Goal: Information Seeking & Learning: Learn about a topic

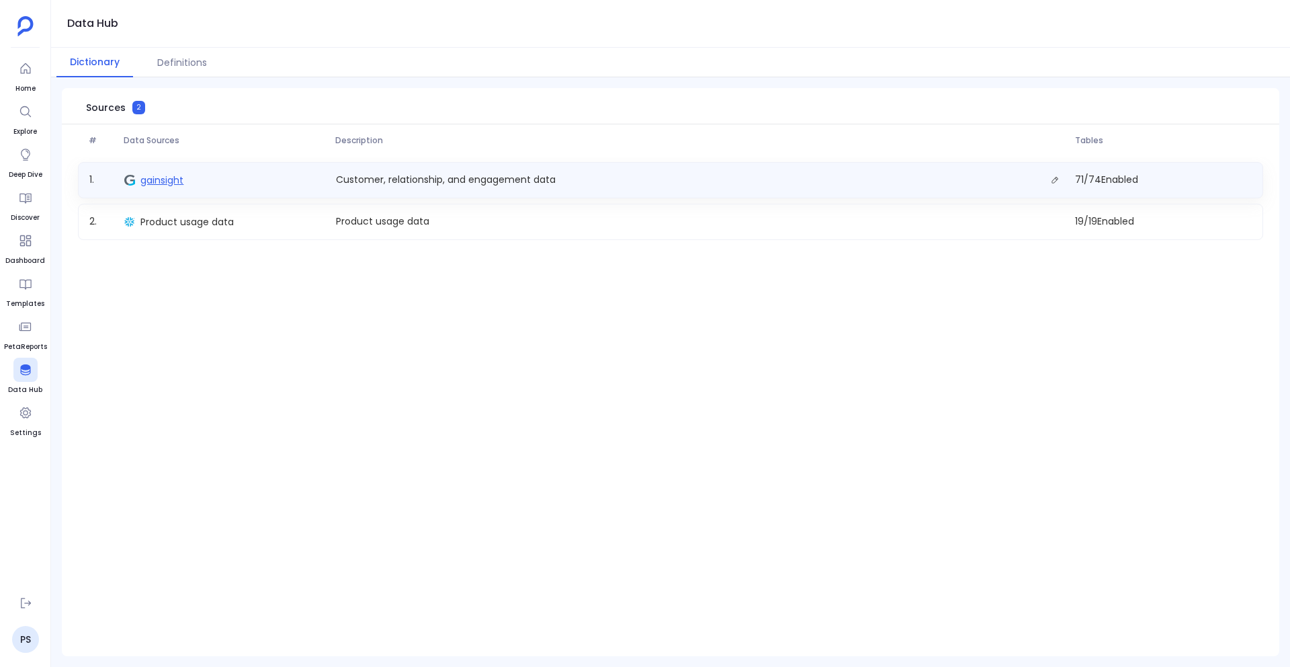
click at [167, 180] on span "gainsight" at bounding box center [161, 179] width 43 height 13
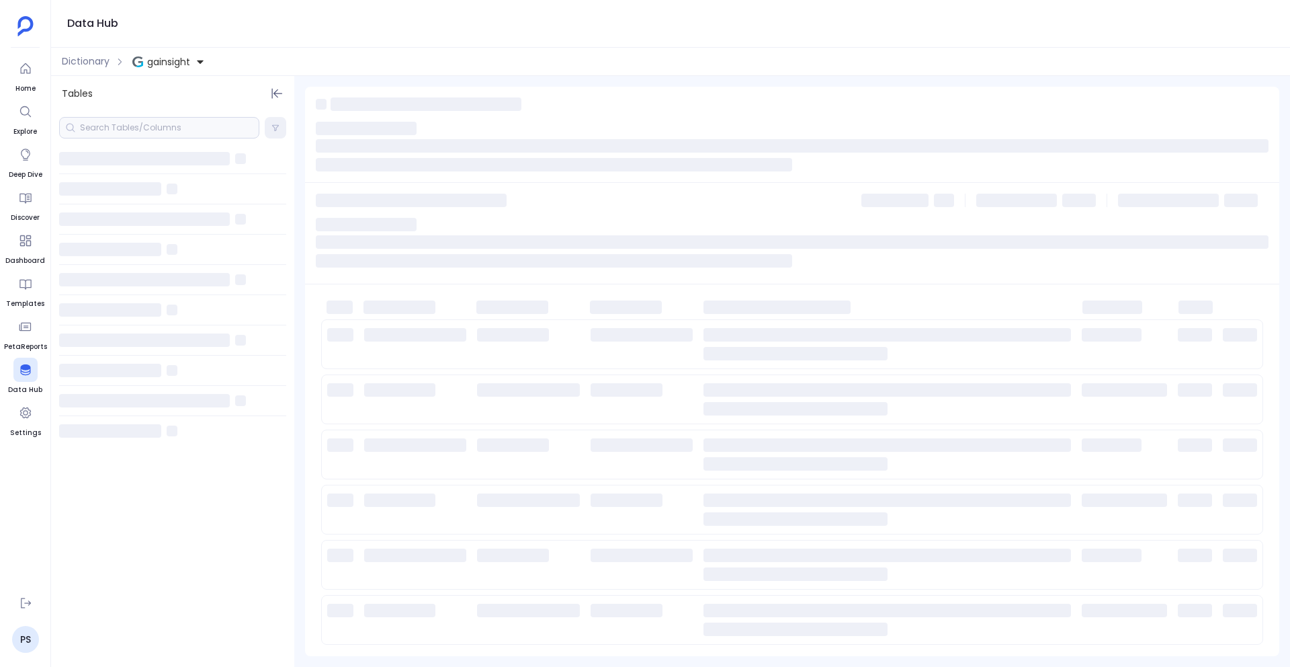
click at [135, 127] on div at bounding box center [159, 128] width 200 height 22
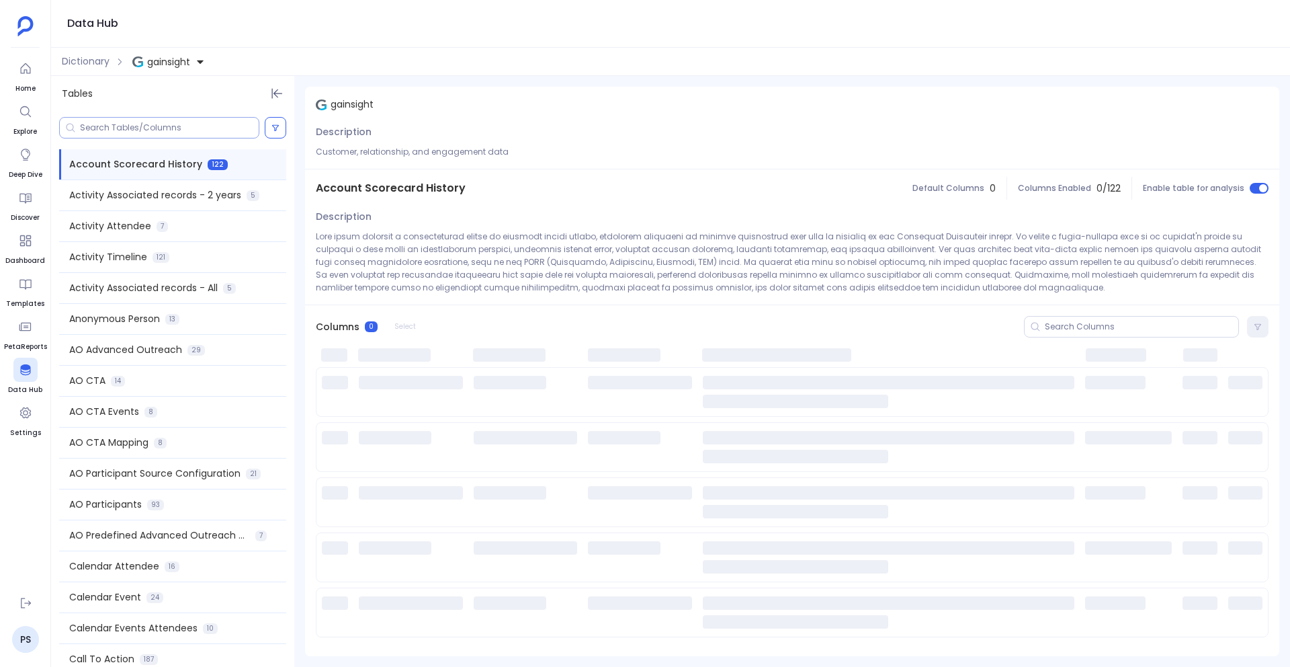
click at [135, 127] on input at bounding box center [169, 127] width 179 height 11
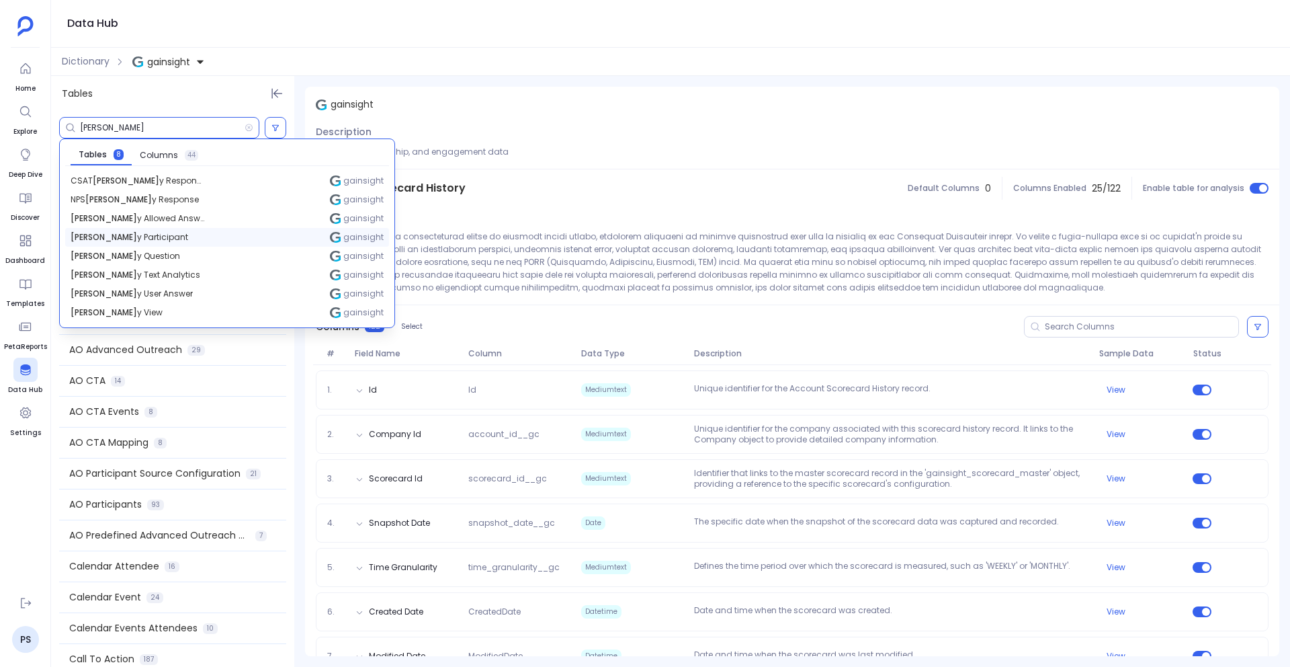
type input "surve"
click at [146, 233] on div "Surve y Participant gainsight" at bounding box center [227, 237] width 324 height 19
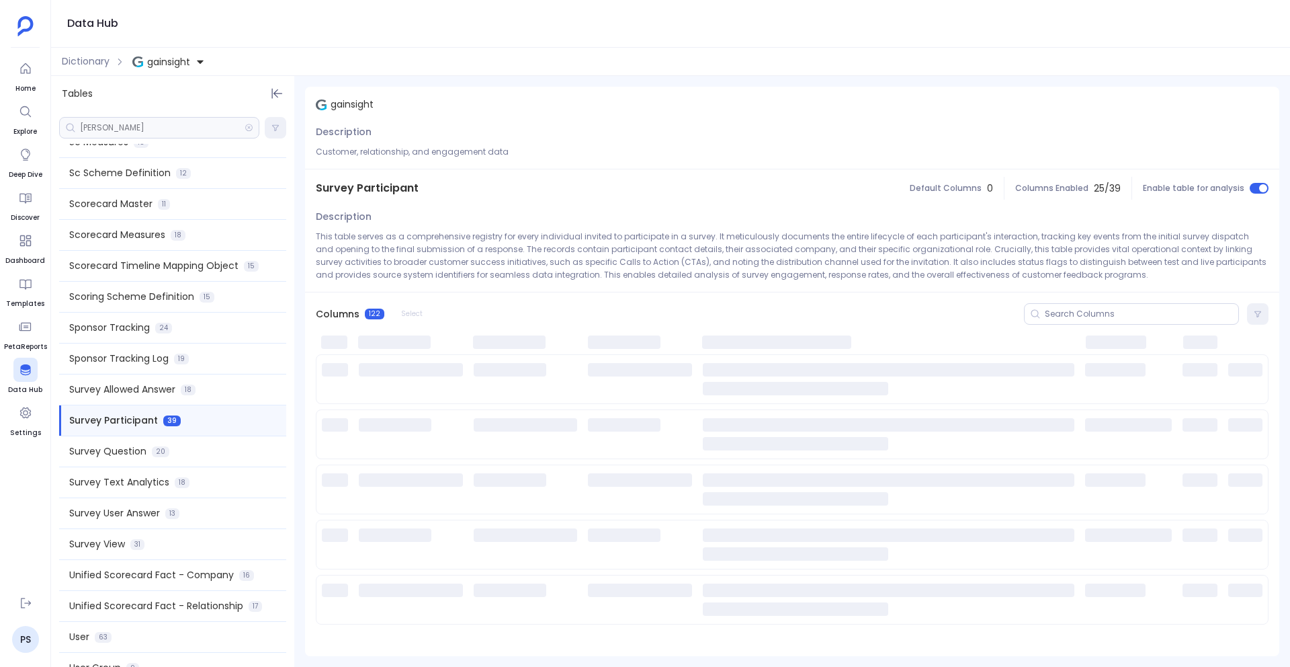
scroll to position [1734, 0]
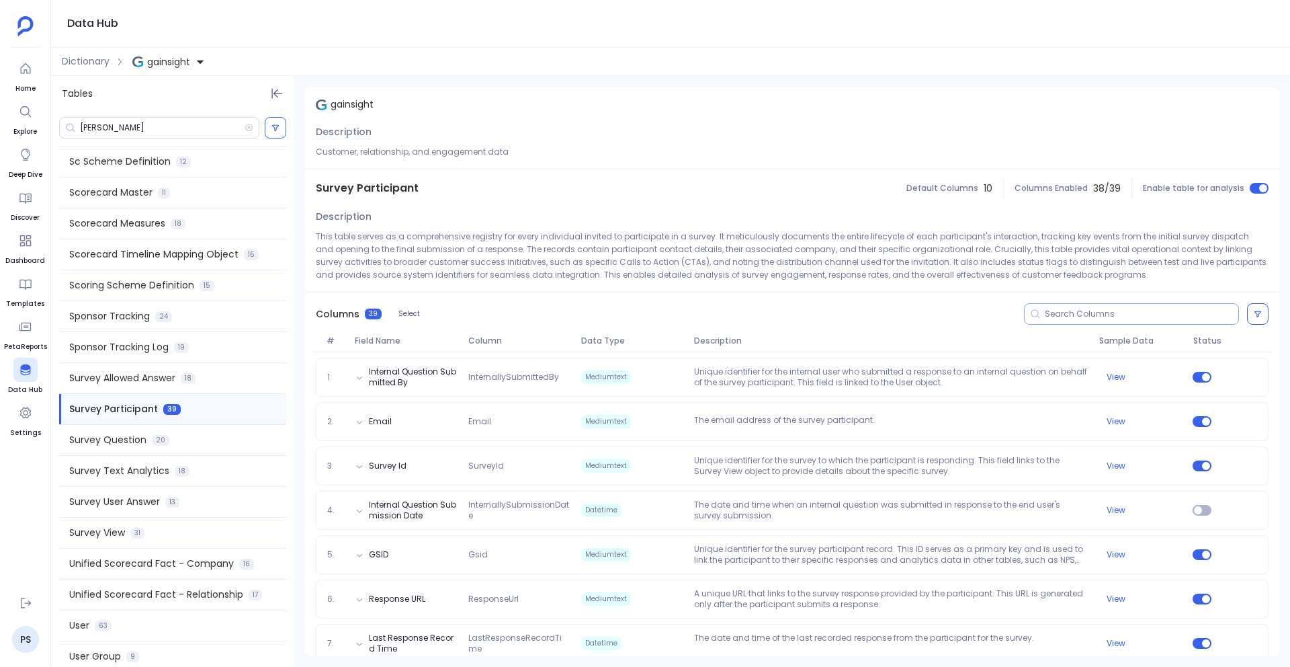
click at [1064, 311] on input at bounding box center [1142, 313] width 194 height 11
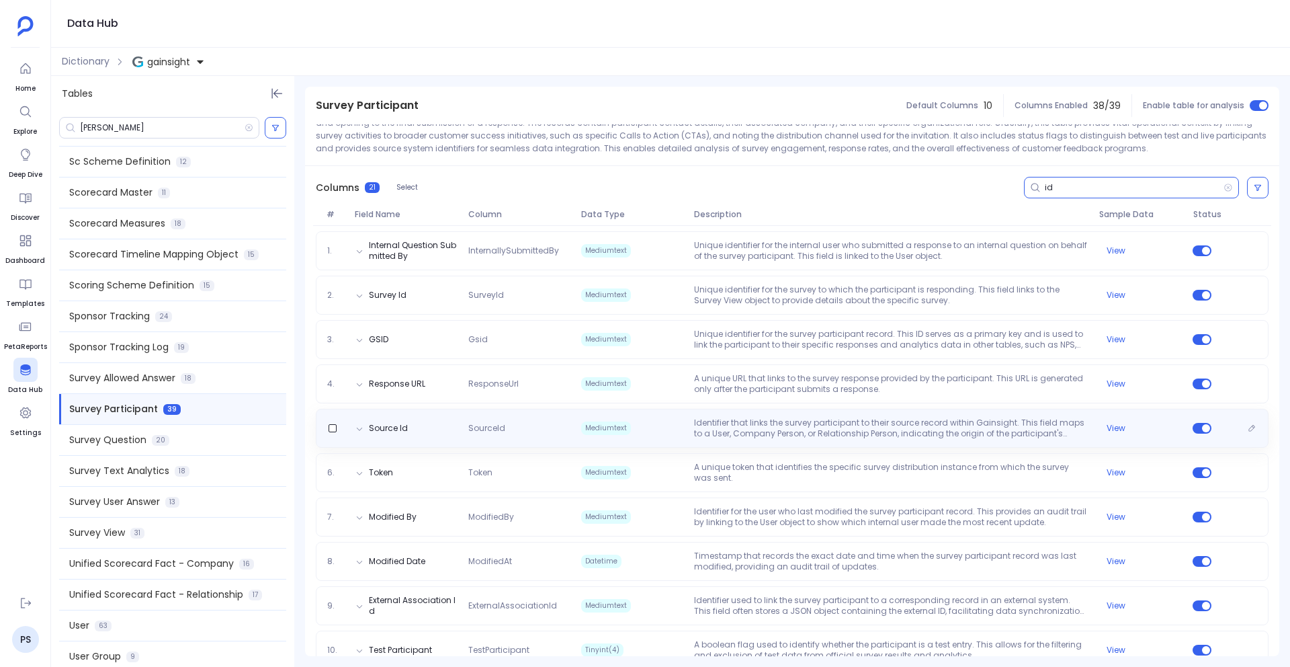
scroll to position [0, 0]
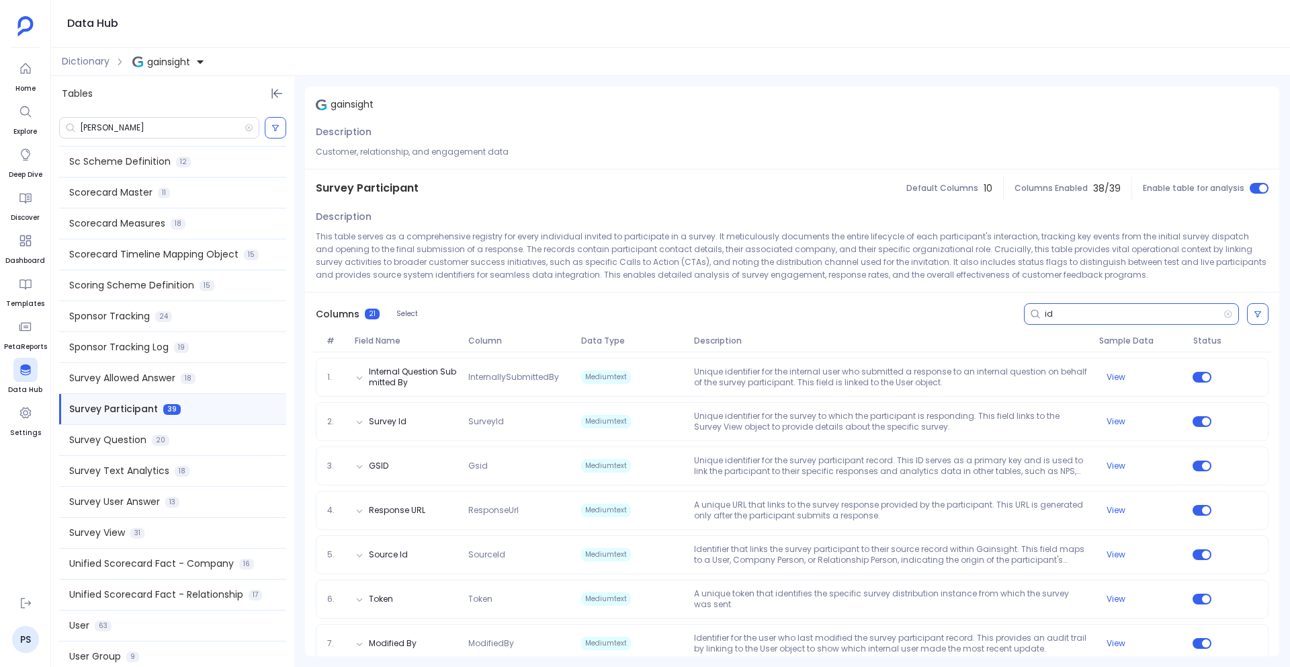
click at [1040, 314] on div "id" at bounding box center [1131, 314] width 215 height 22
drag, startPoint x: 1048, startPoint y: 313, endPoint x: 1039, endPoint y: 313, distance: 8.7
click at [1039, 313] on div "id" at bounding box center [1131, 314] width 215 height 22
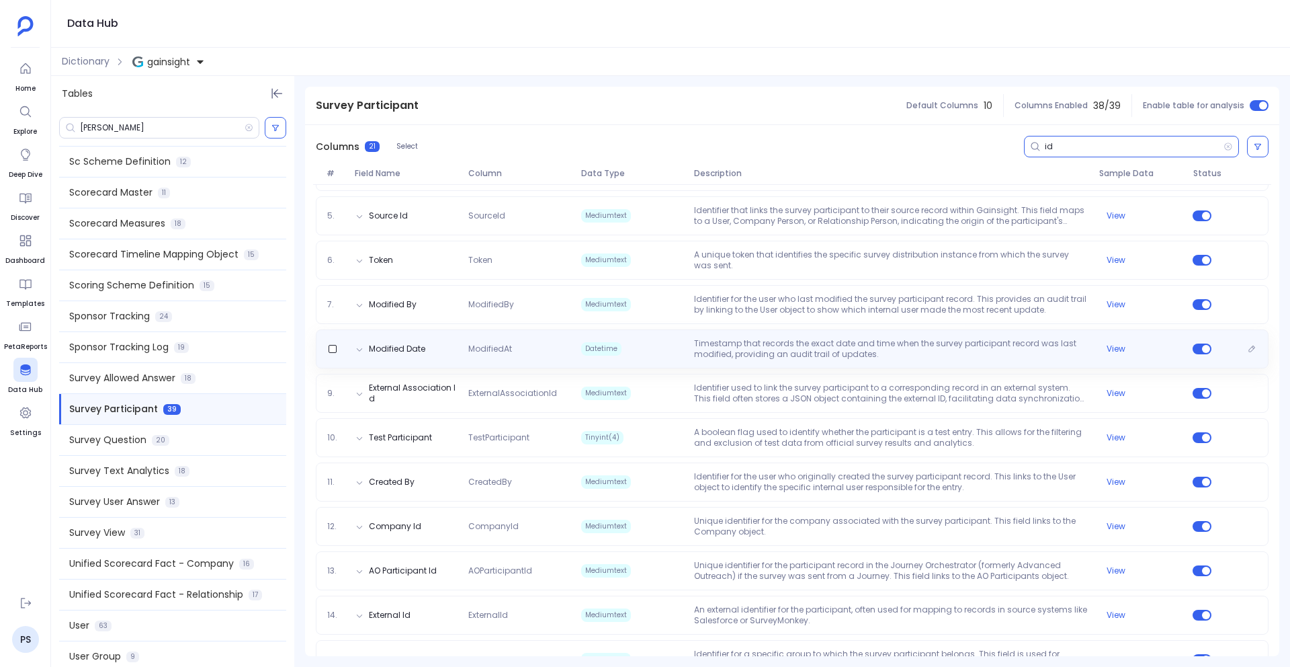
scroll to position [341, 0]
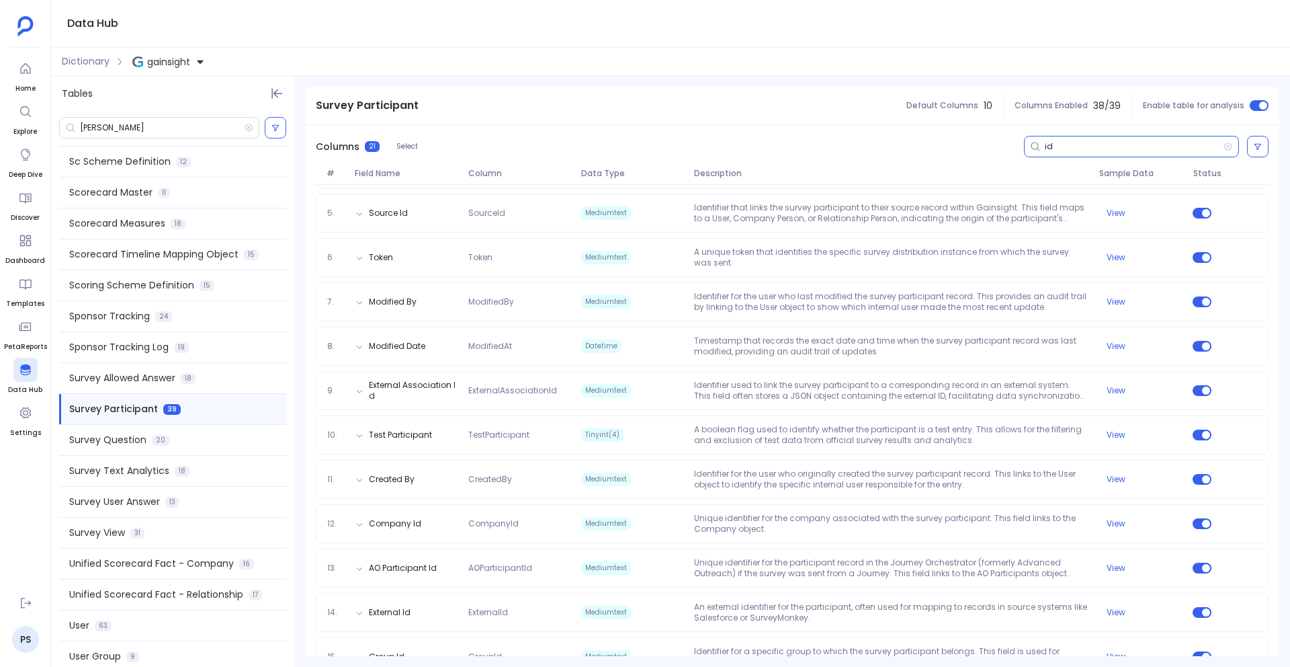
type input "id"
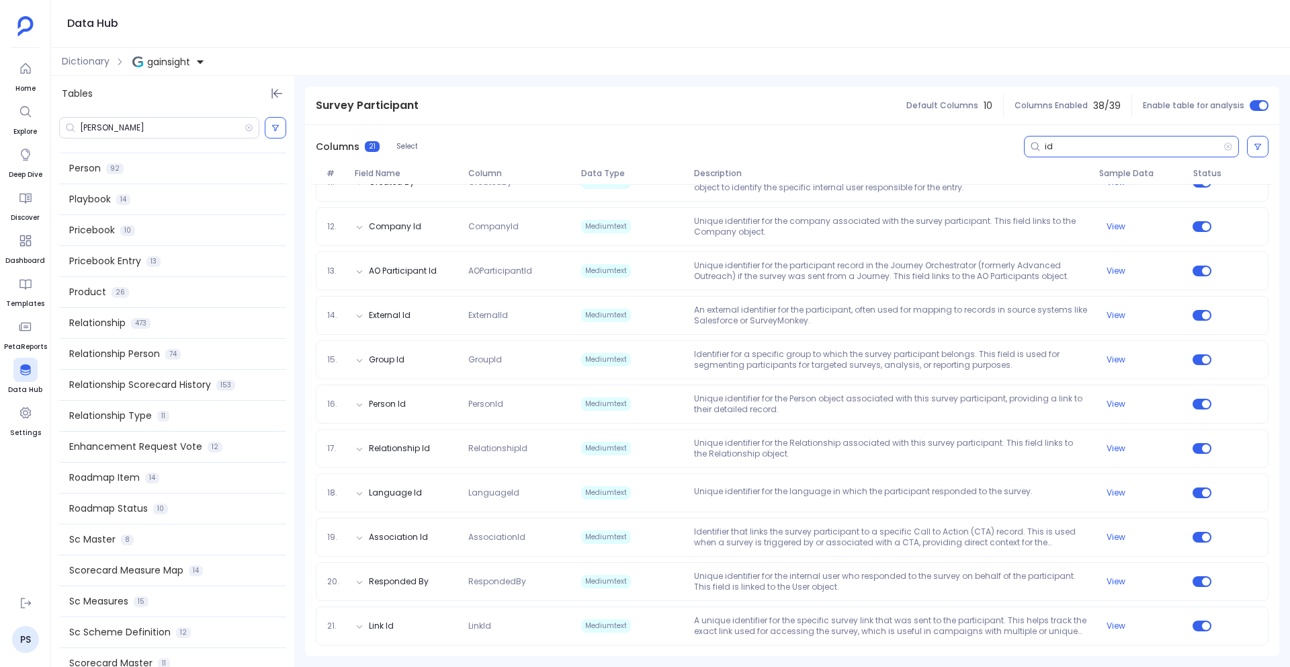
scroll to position [1197, 0]
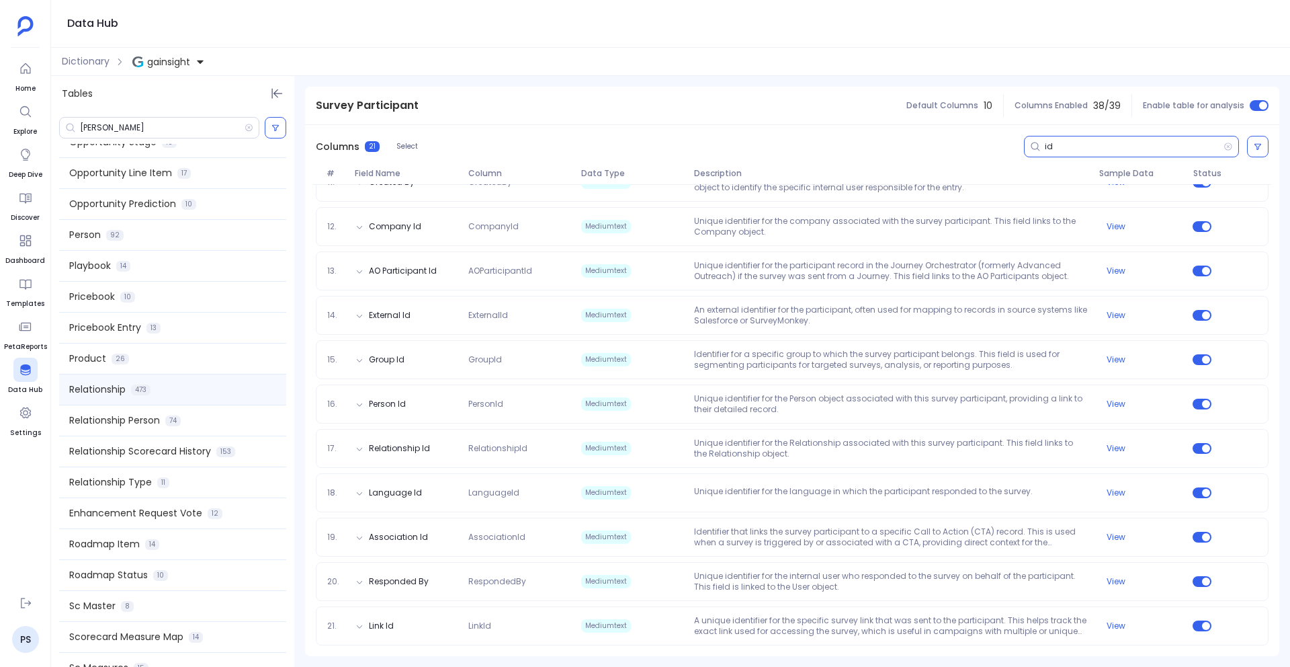
click at [130, 395] on div "Relationship 473" at bounding box center [172, 389] width 227 height 30
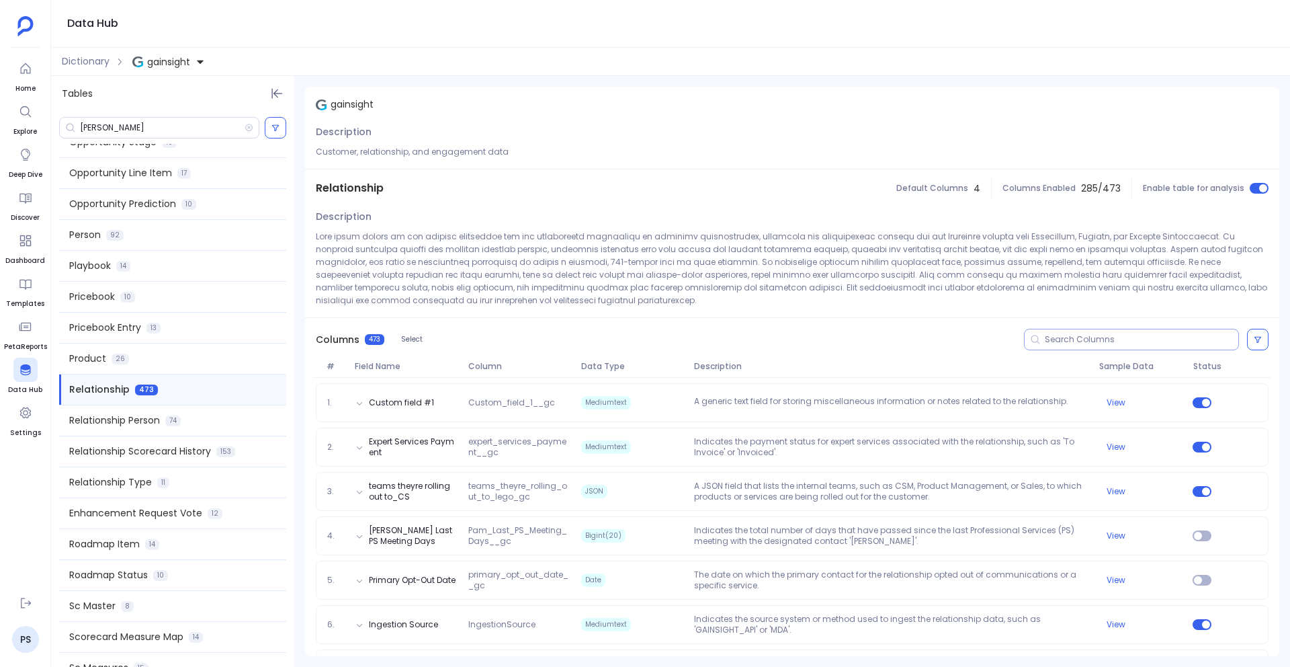
click at [1070, 343] on input at bounding box center [1142, 339] width 194 height 11
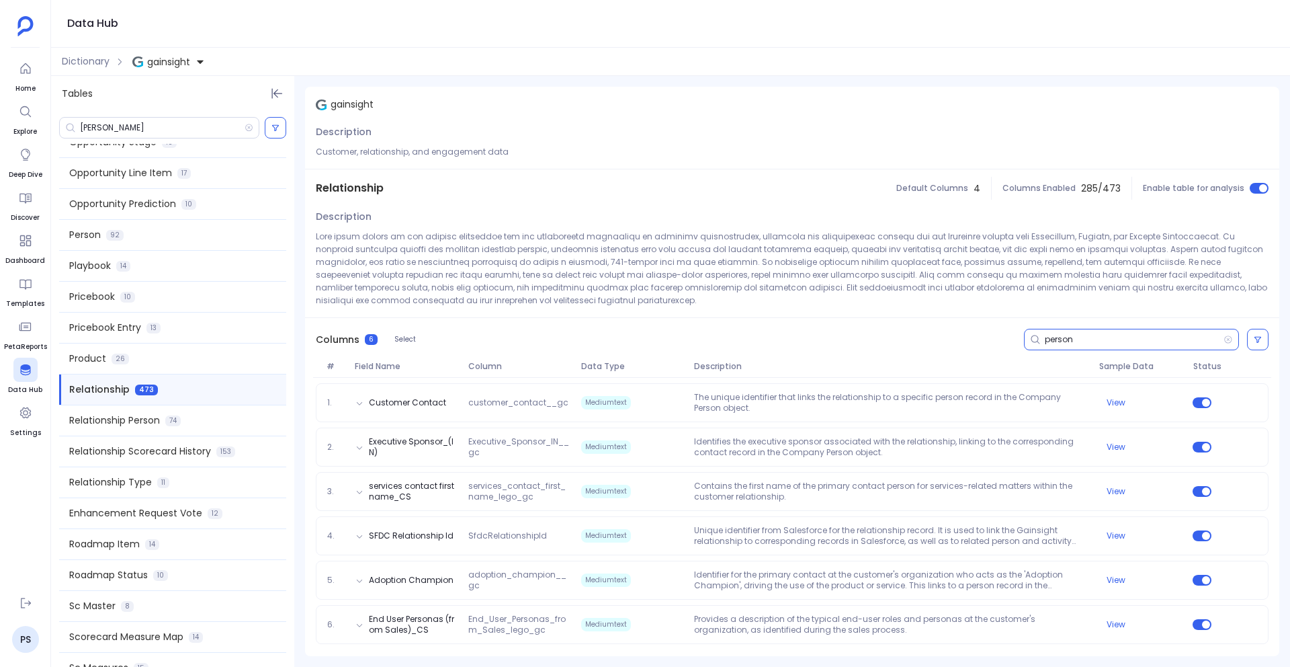
type input "person"
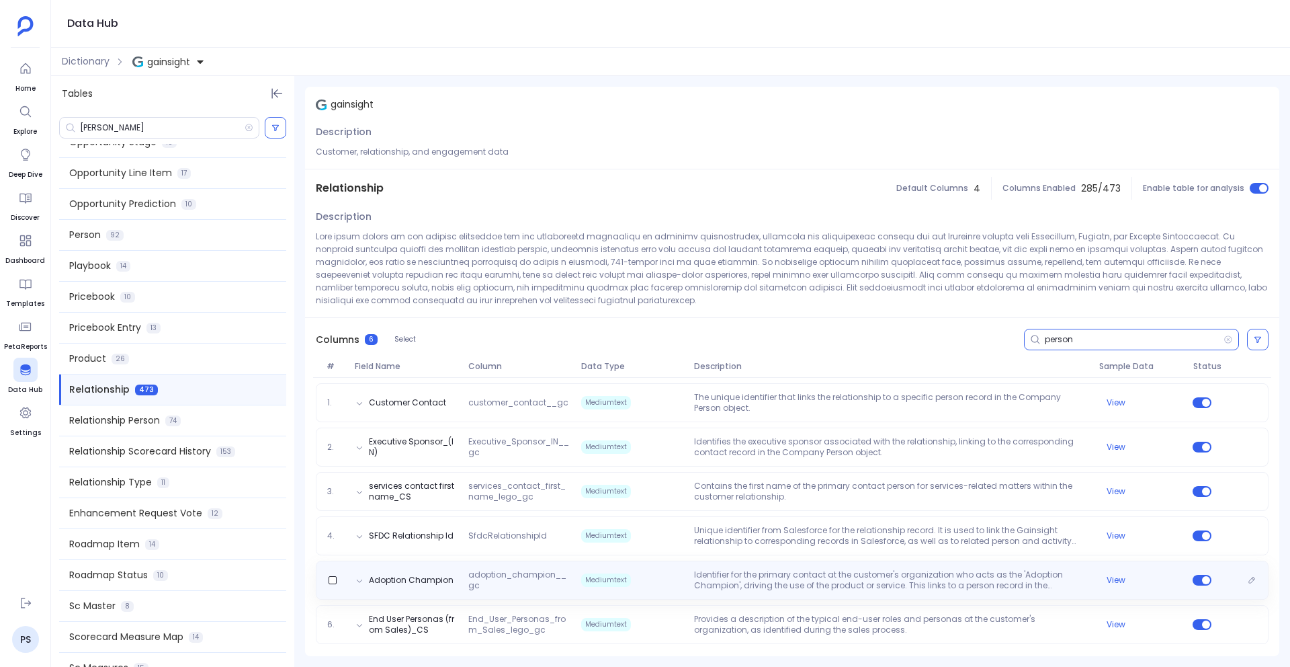
click at [525, 569] on span "adoption_champion__gc" at bounding box center [519, 580] width 113 height 22
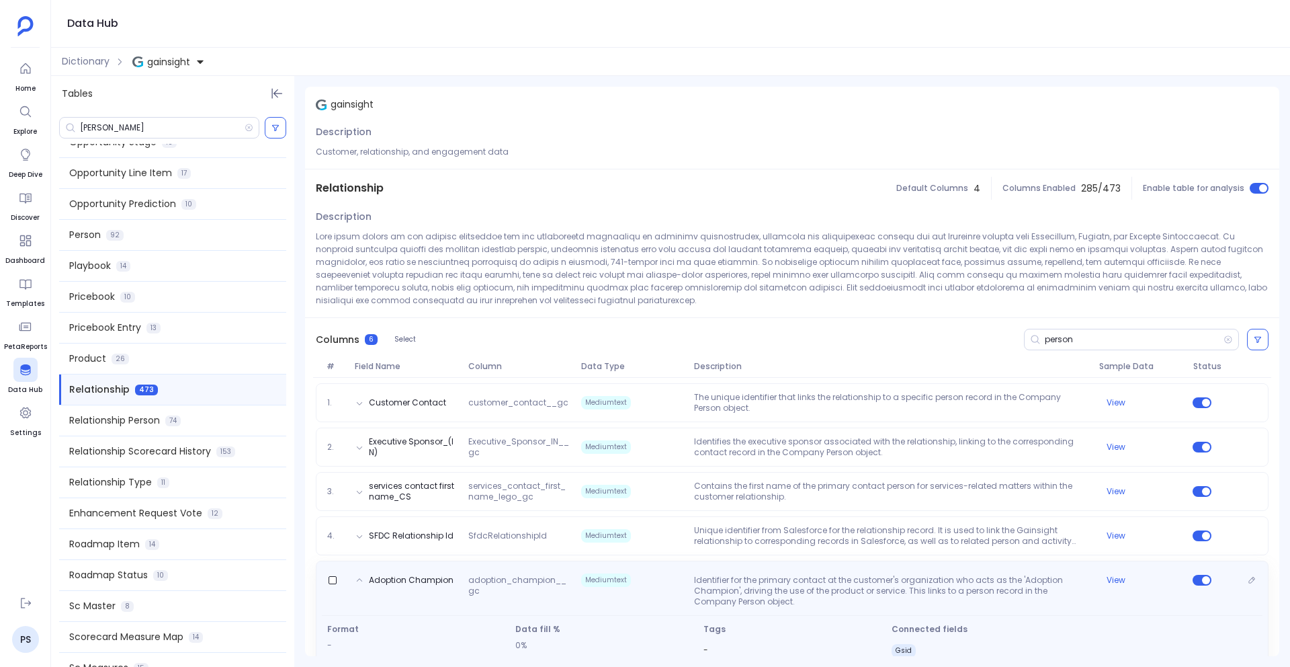
scroll to position [67, 0]
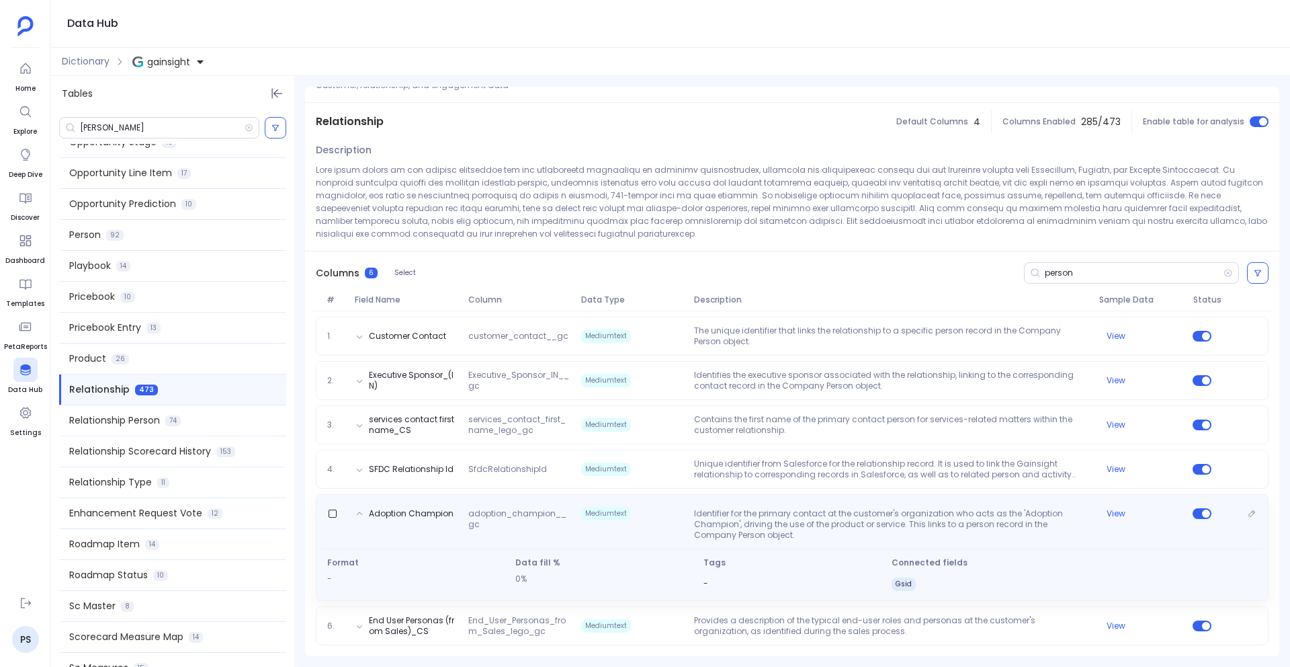
click at [902, 585] on span "Gsid" at bounding box center [904, 583] width 24 height 13
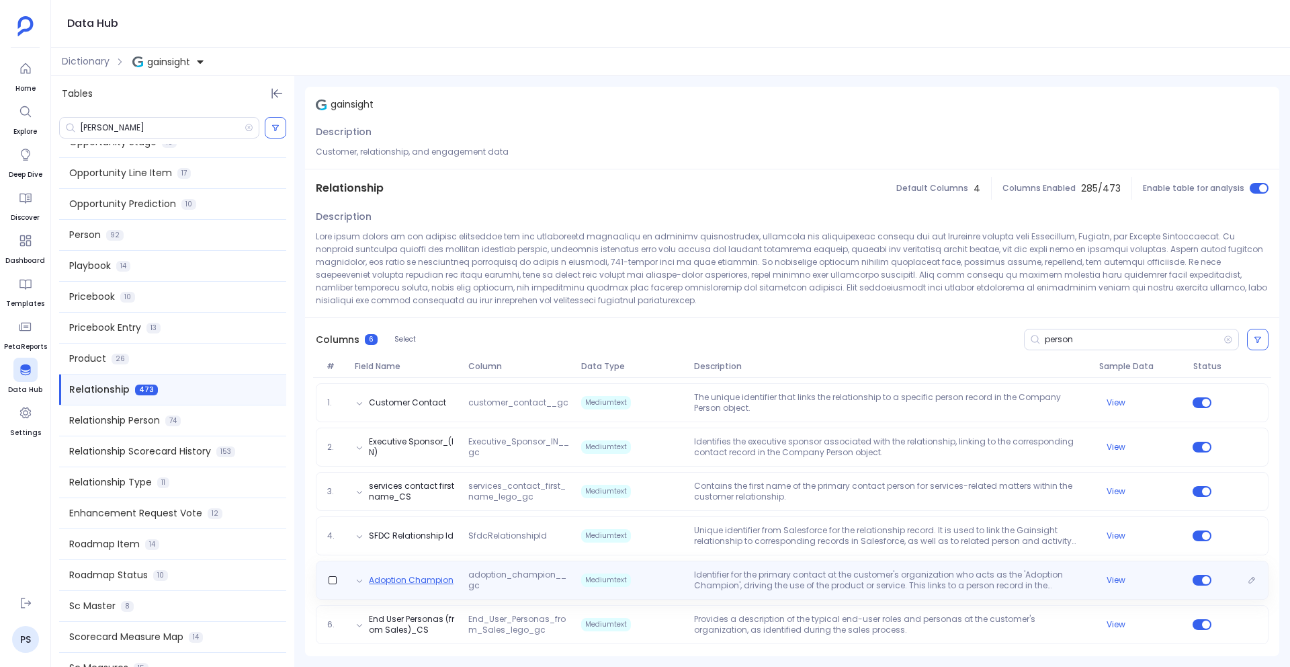
click at [409, 582] on button "Adoption Champion" at bounding box center [411, 580] width 85 height 11
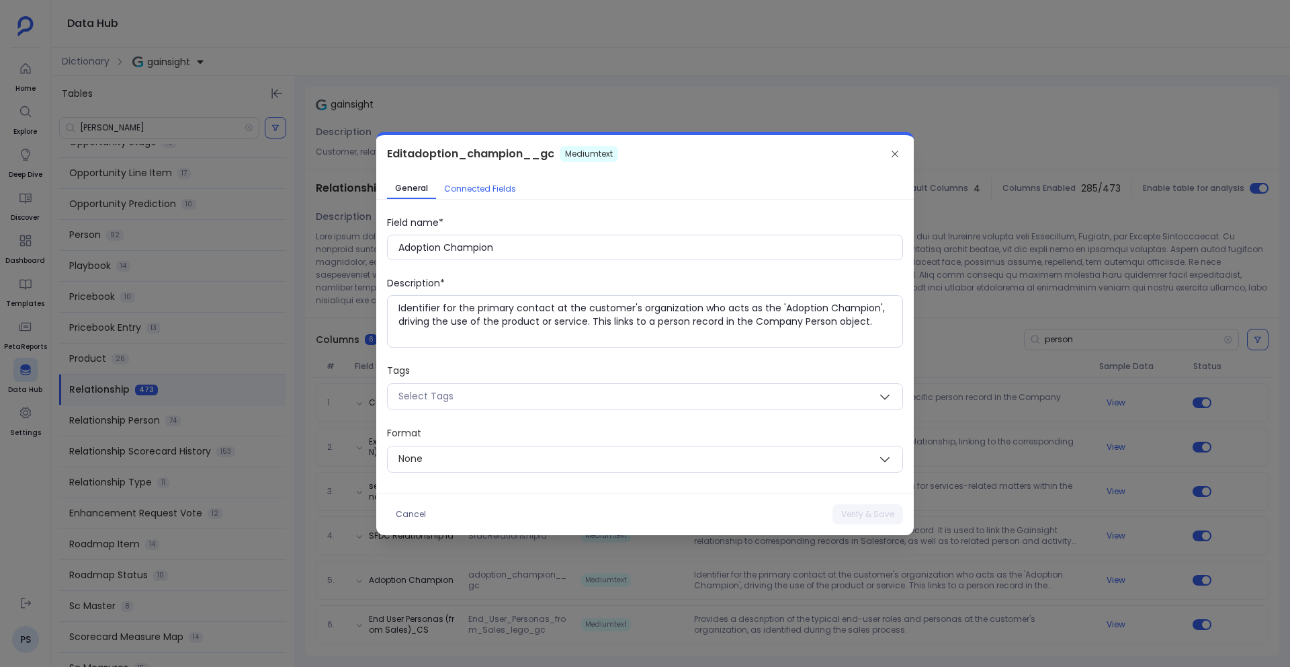
click at [491, 191] on span "Connected Fields" at bounding box center [480, 188] width 72 height 11
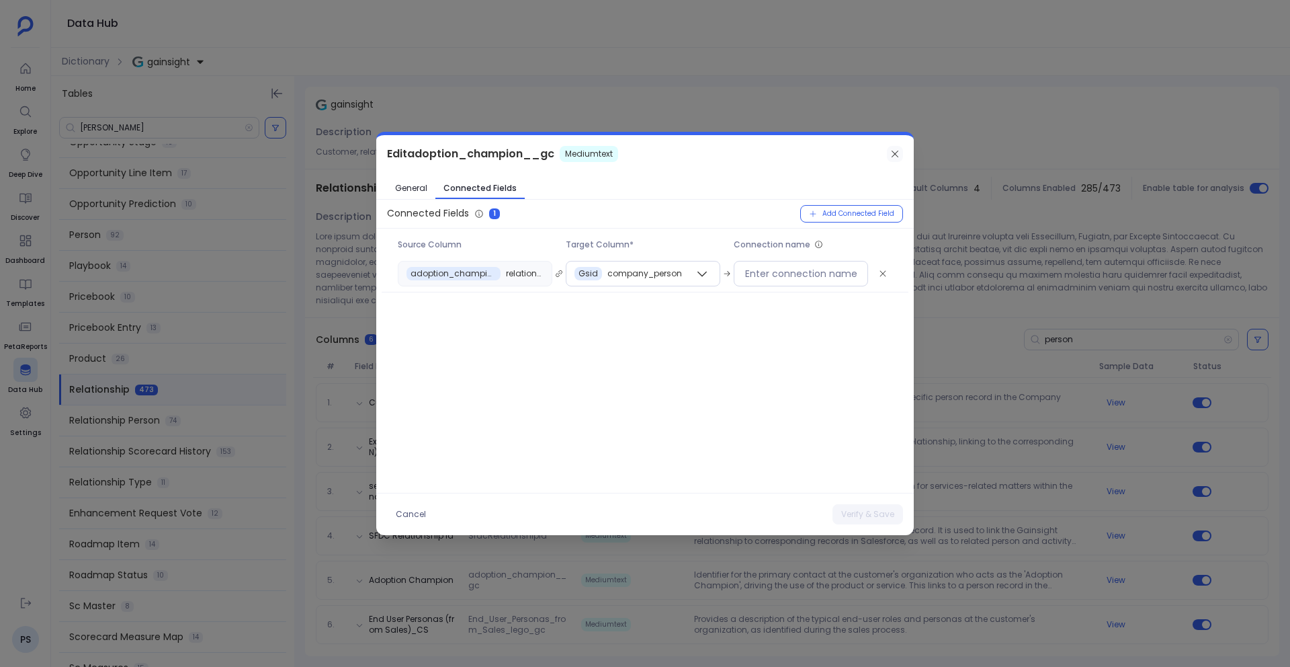
click at [900, 149] on icon at bounding box center [895, 154] width 11 height 11
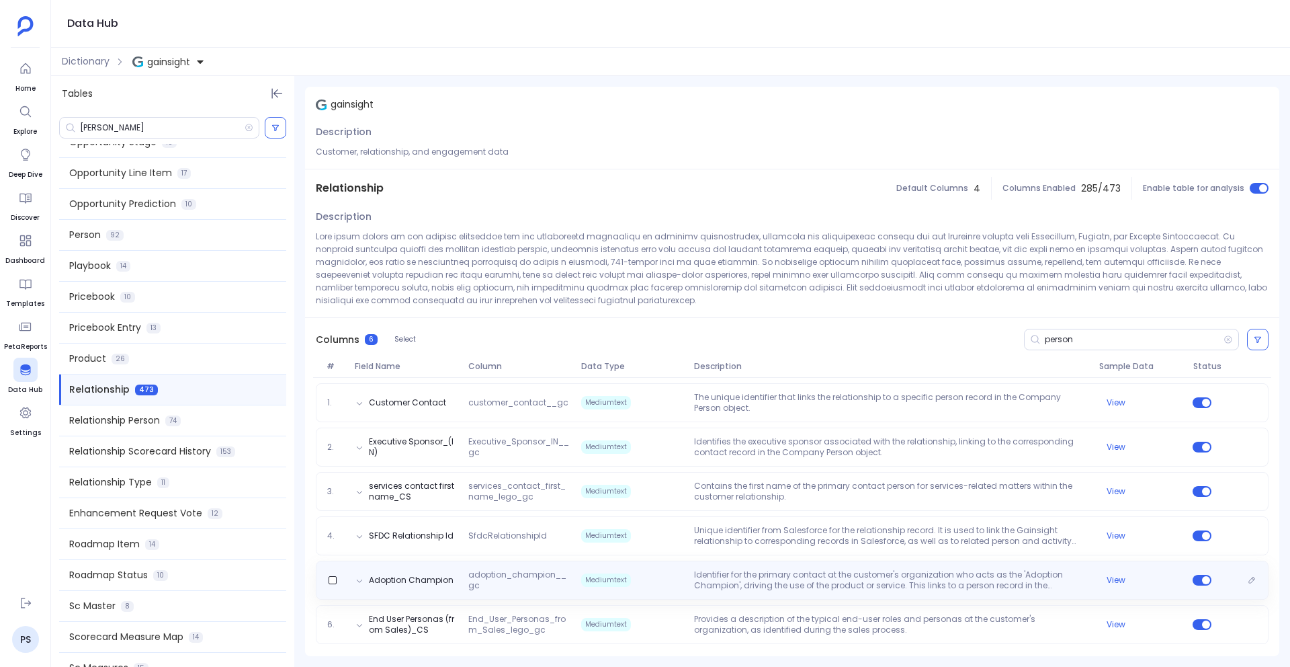
click at [761, 570] on p "Identifier for the primary contact at the customer's organization who acts as t…" at bounding box center [891, 580] width 405 height 22
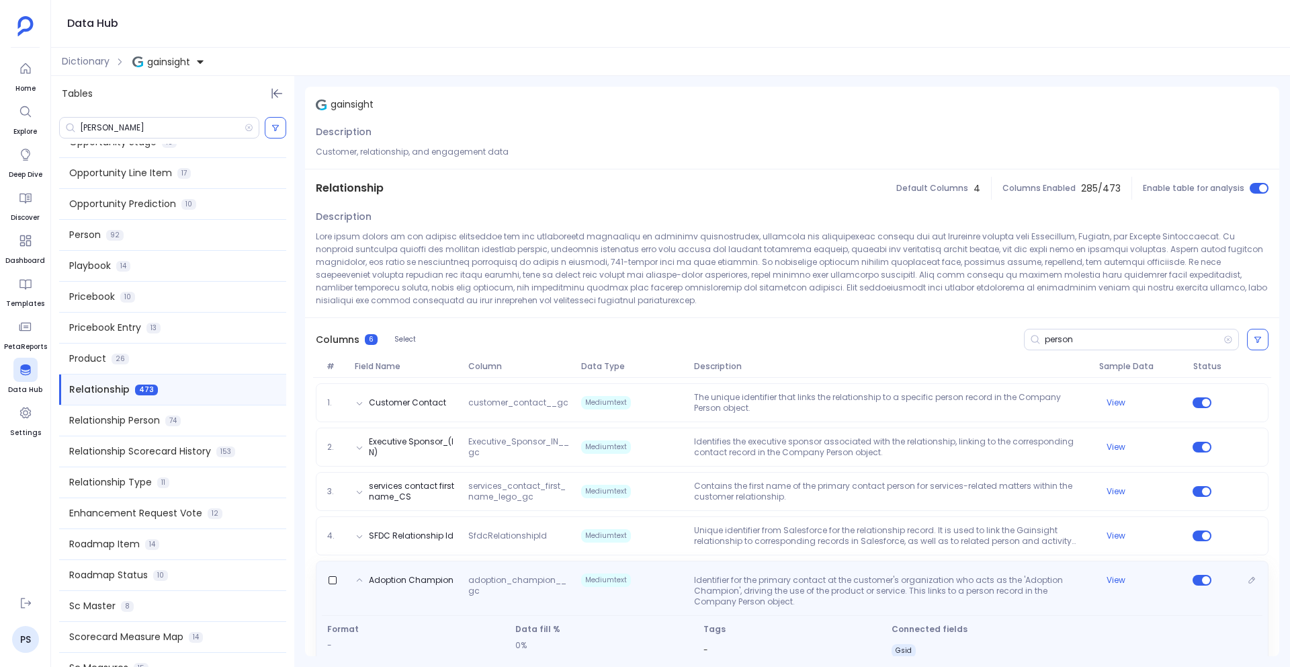
click at [965, 583] on p "Identifier for the primary contact at the customer's organization who acts as t…" at bounding box center [891, 591] width 405 height 32
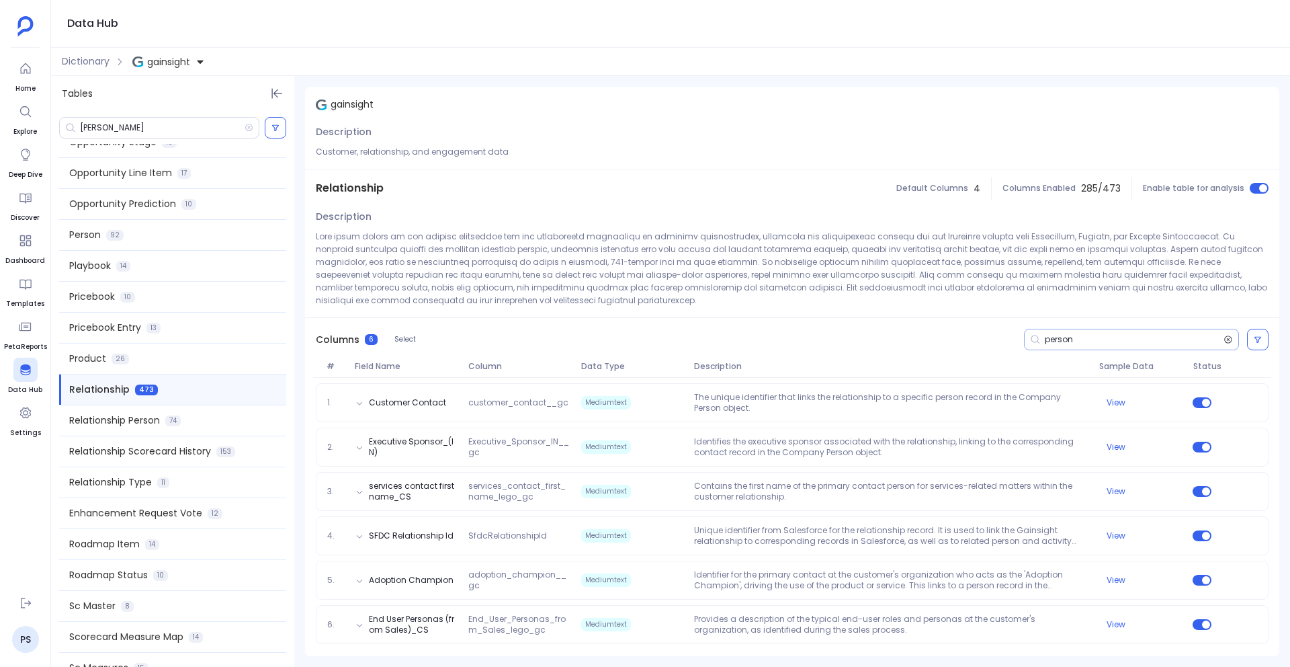
click at [1230, 338] on icon at bounding box center [1228, 339] width 9 height 11
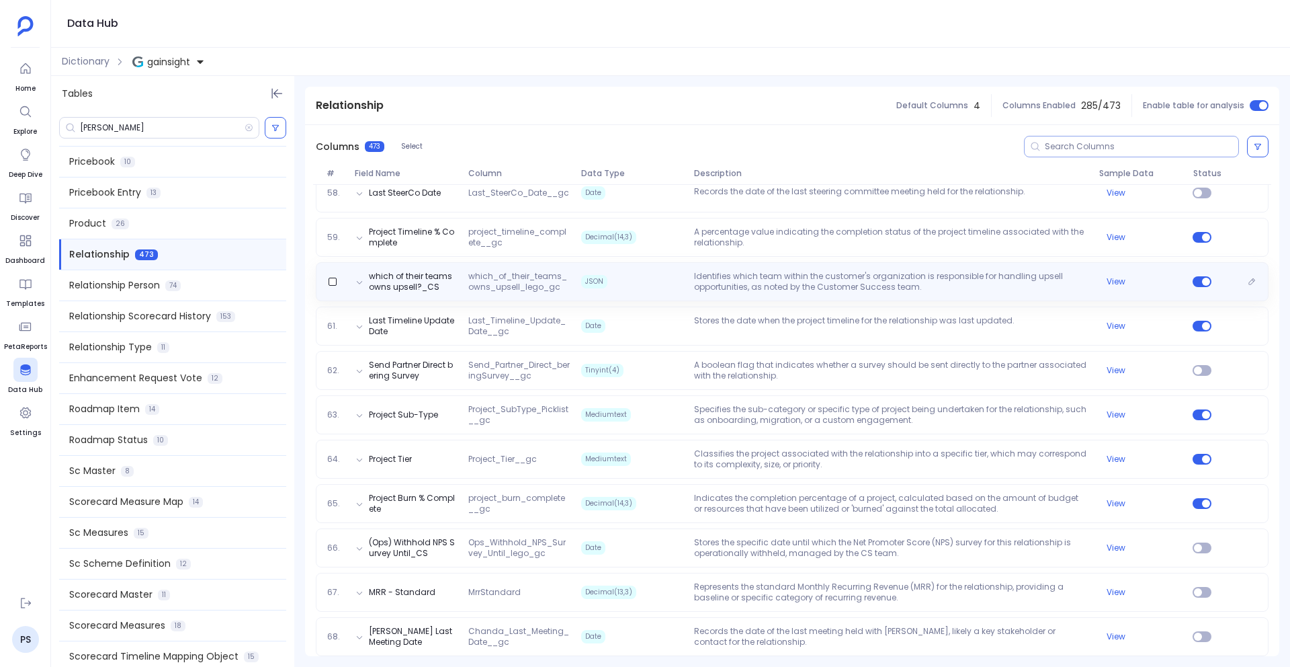
scroll to position [2740, 0]
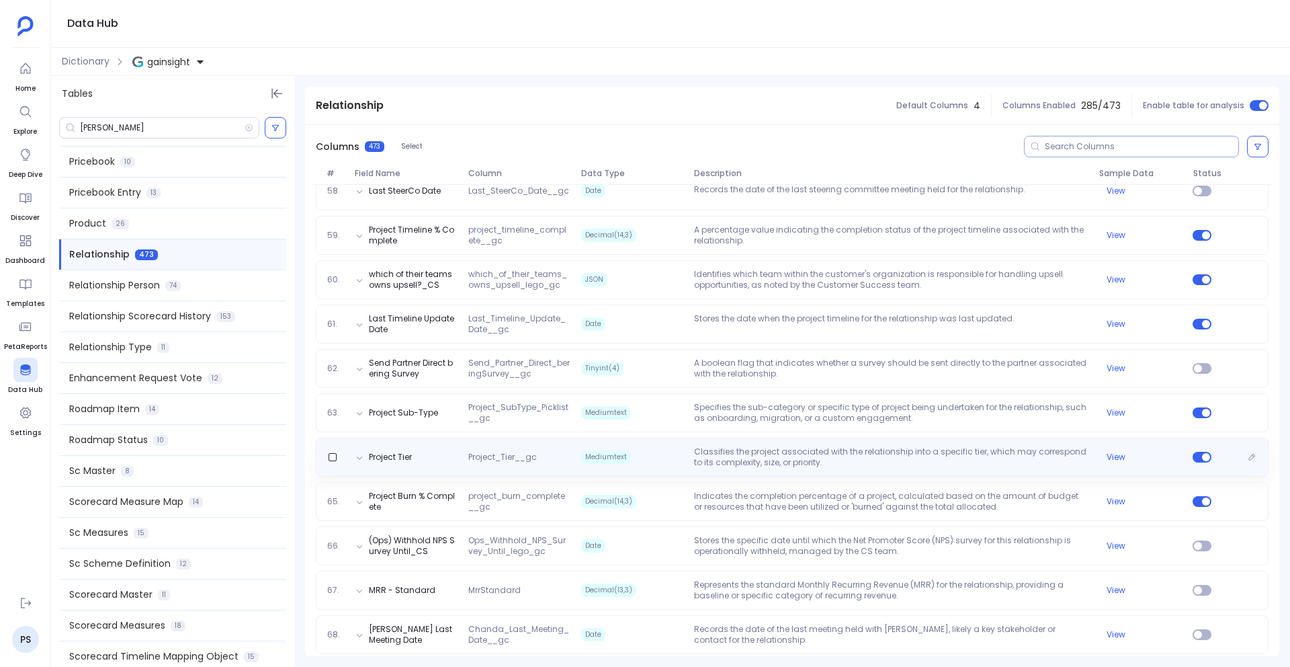
click at [784, 440] on div "Project Tier Project_Tier__gc Mediumtext Classifies the project associated with…" at bounding box center [792, 456] width 953 height 39
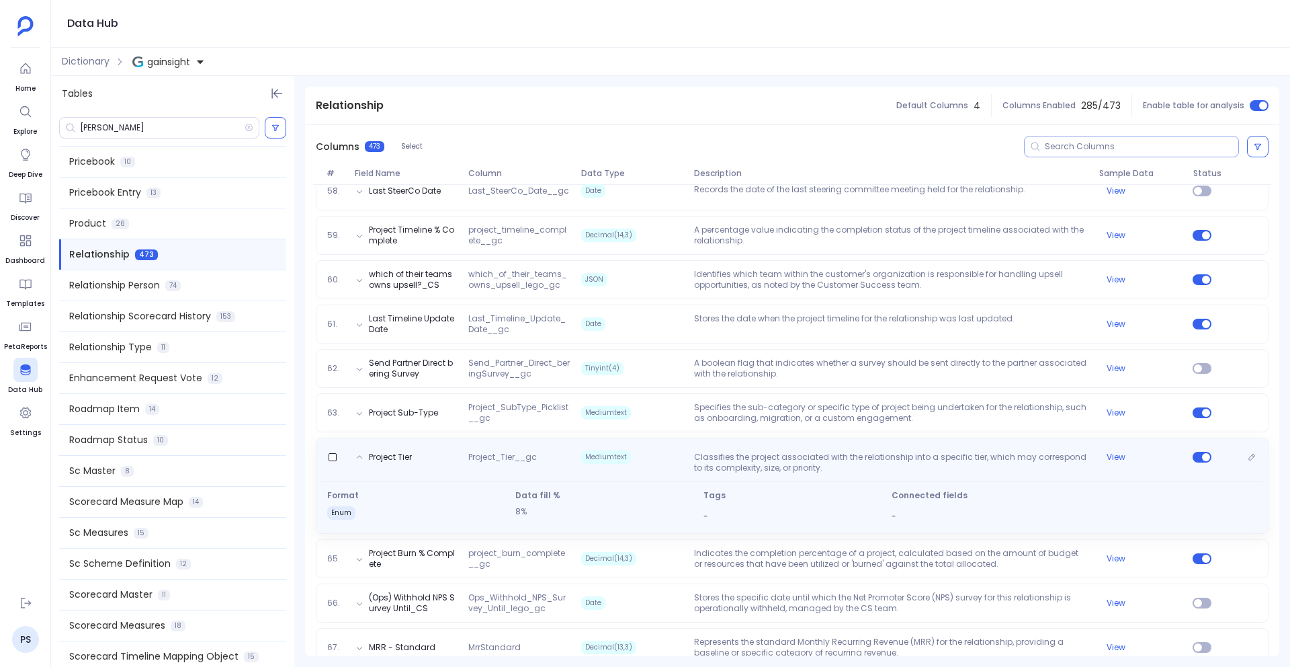
click at [784, 440] on div "Project Tier Project_Tier__gc Mediumtext Classifies the project associated with…" at bounding box center [792, 485] width 953 height 96
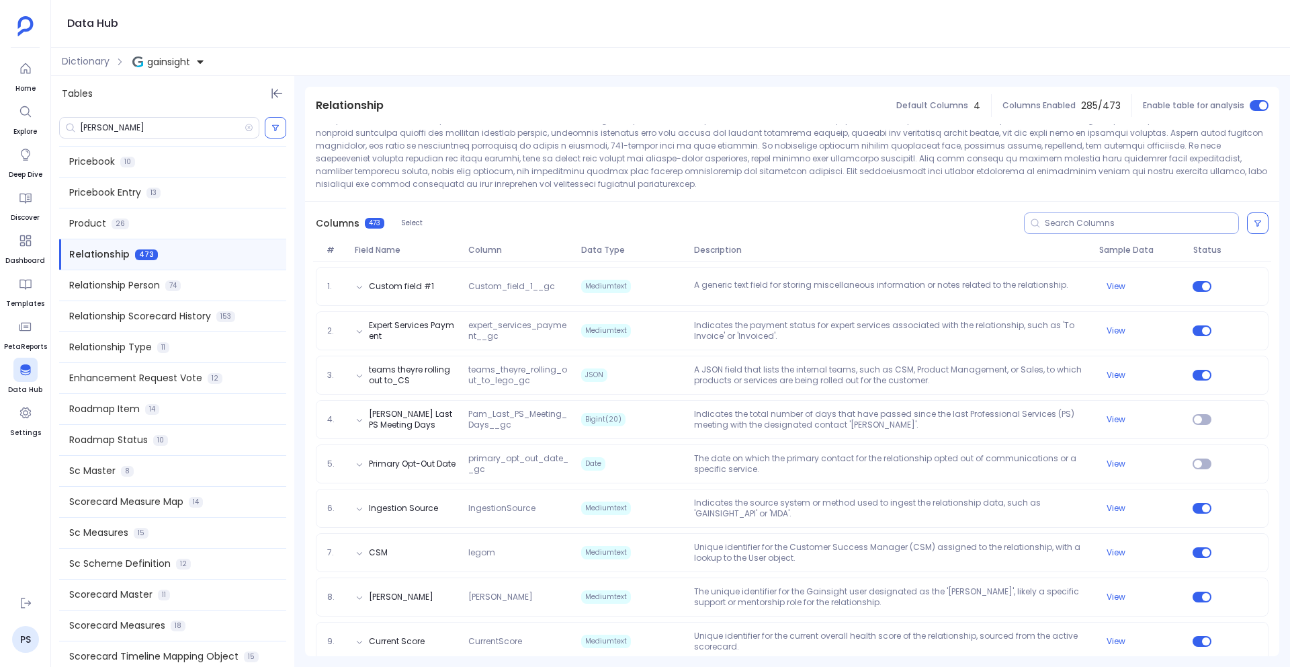
scroll to position [108, 0]
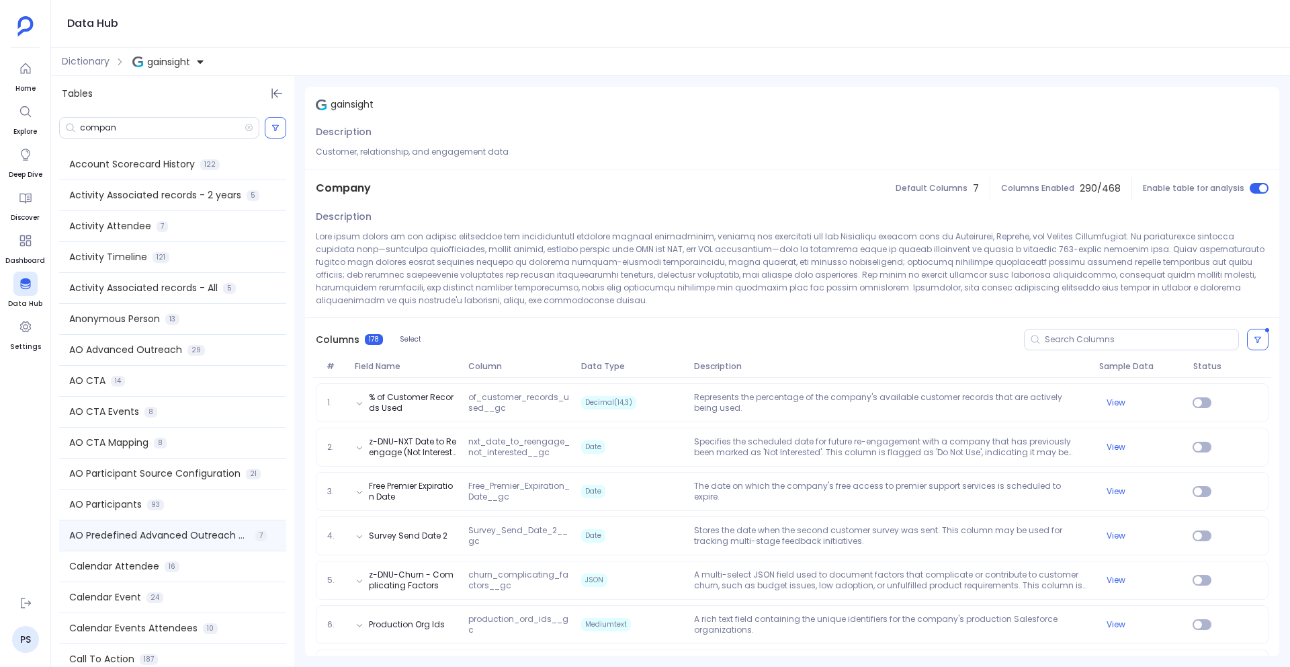
scroll to position [2856, 0]
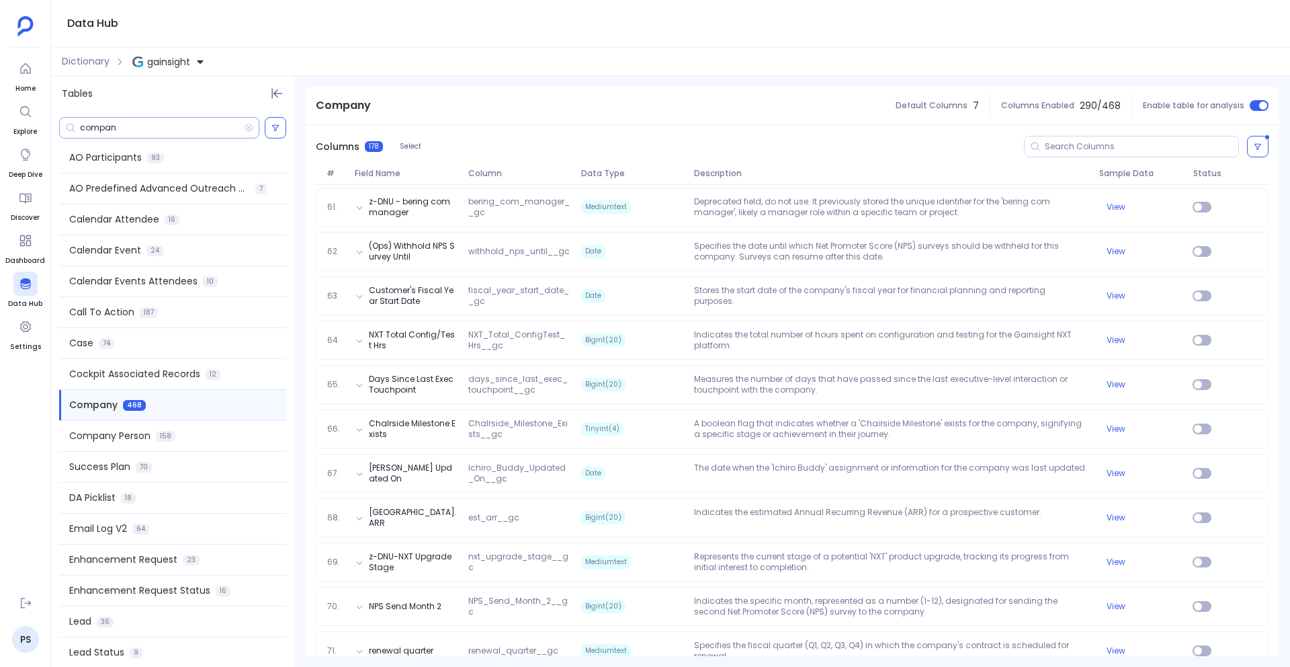
click at [146, 127] on input "compan" at bounding box center [162, 127] width 165 height 11
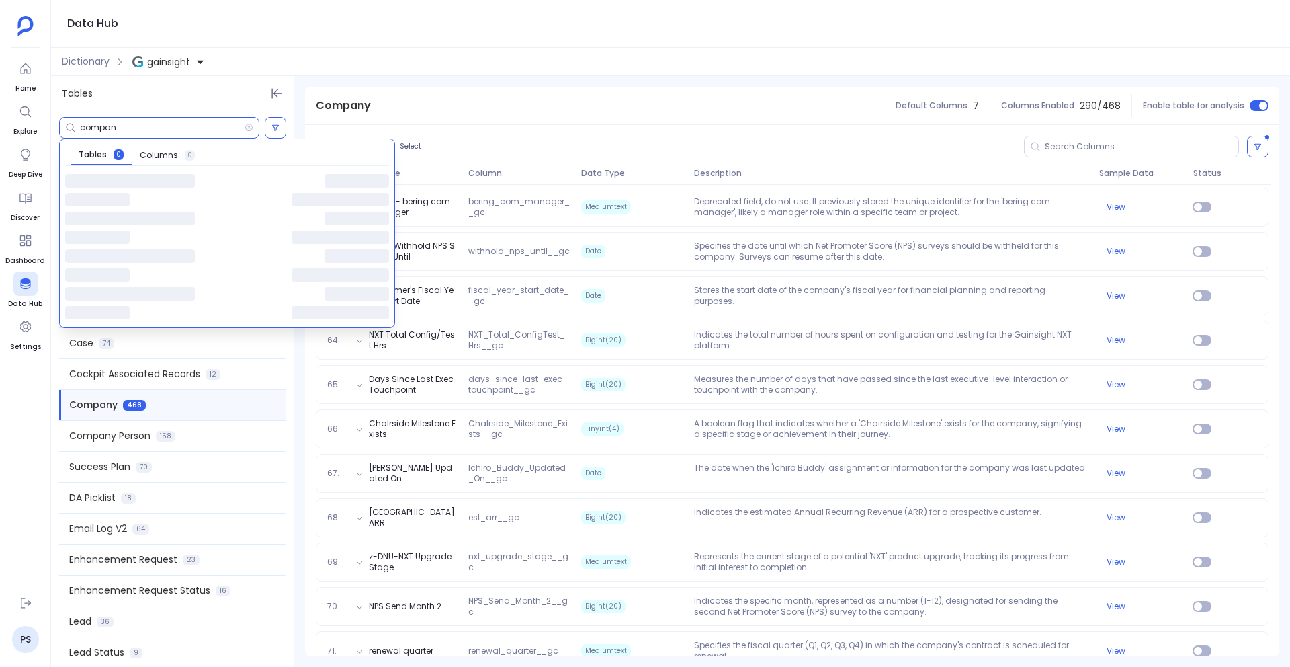
click at [146, 127] on input "compan" at bounding box center [162, 127] width 165 height 11
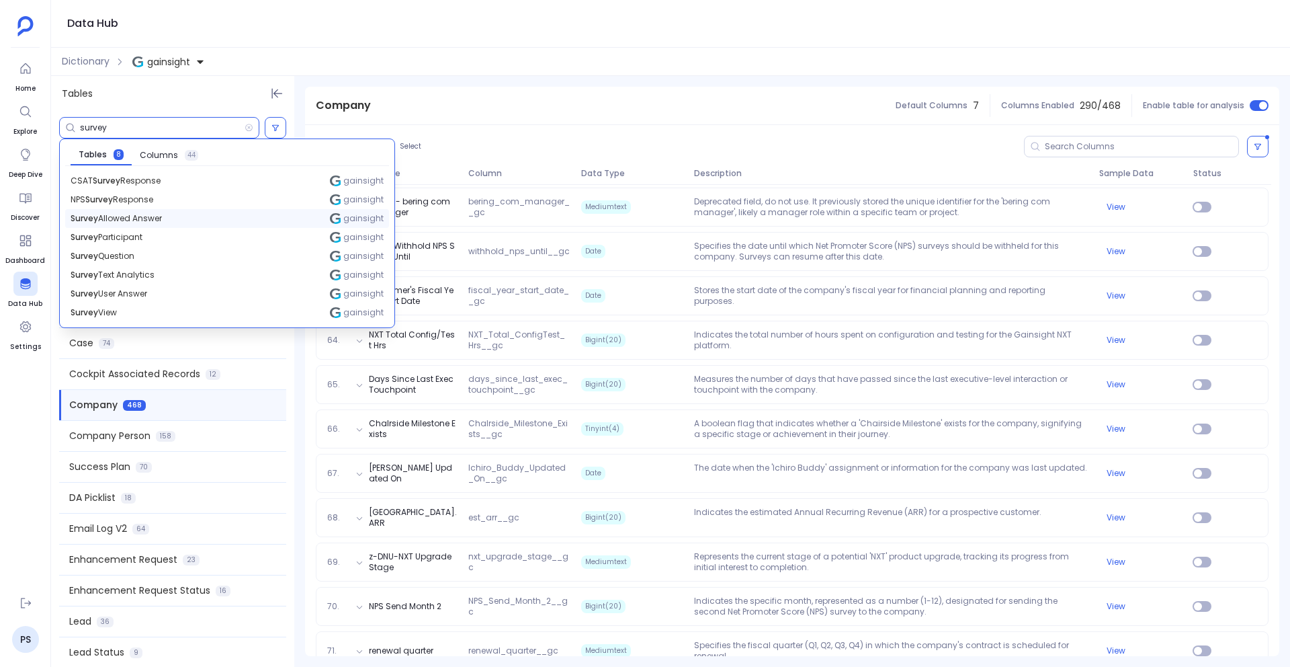
type input "survey"
click at [429, 102] on div "Company Default Columns 7 Columns Enabled 290 / 468 Enable table for analysis" at bounding box center [792, 106] width 974 height 38
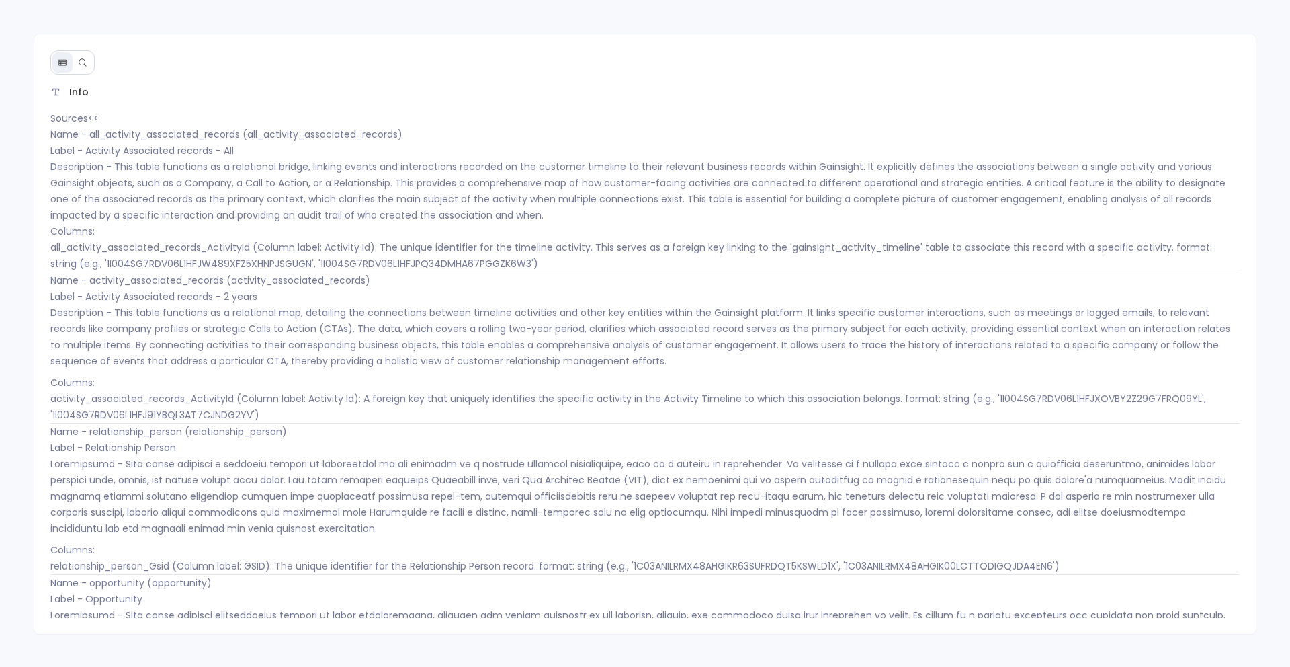
scroll to position [3440, 0]
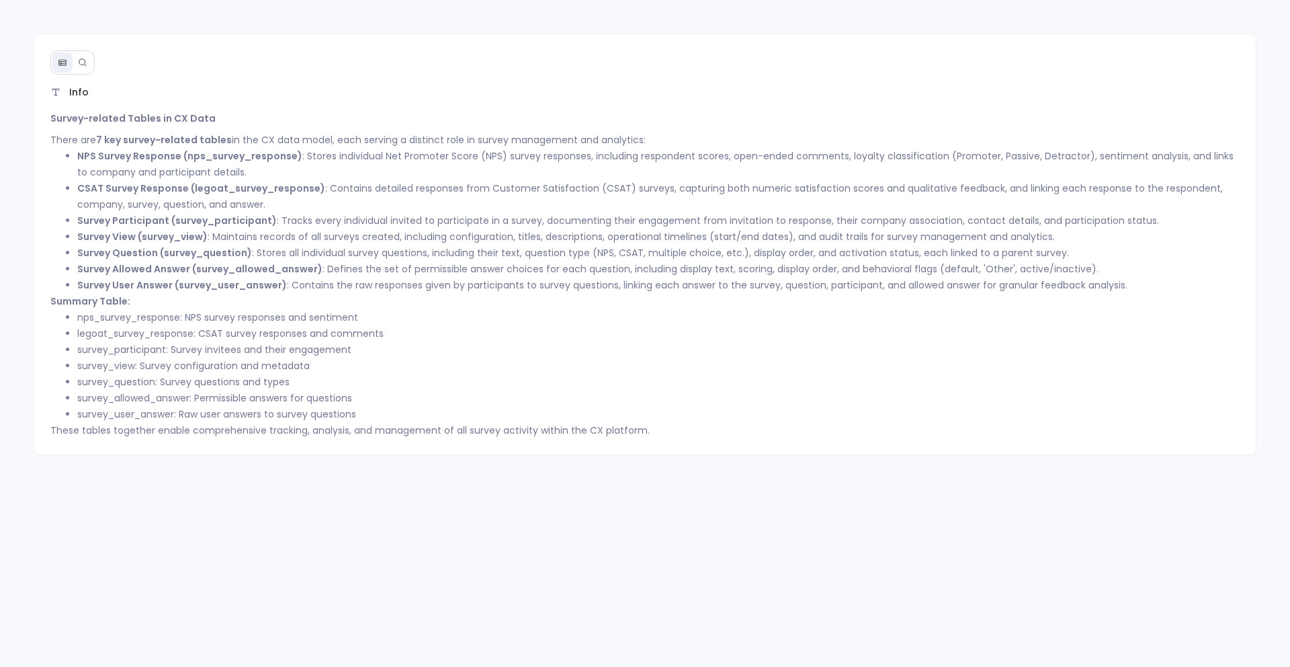
click at [85, 69] on button at bounding box center [83, 62] width 20 height 20
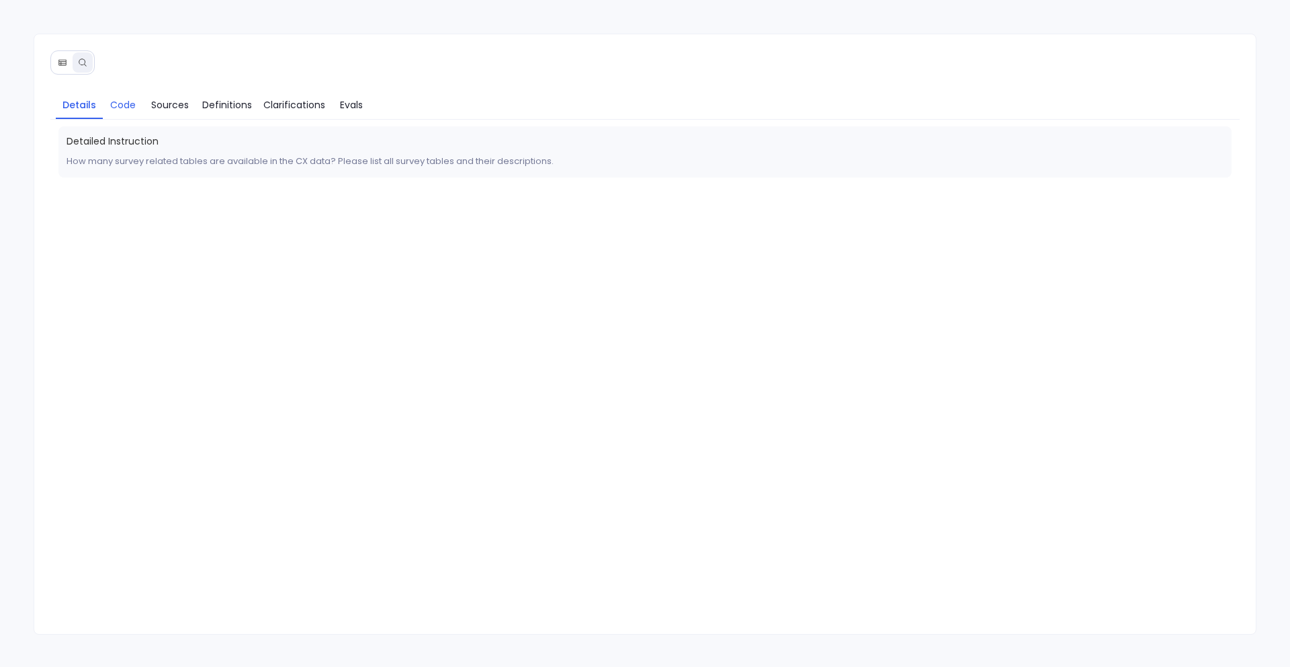
click at [124, 107] on span "Code" at bounding box center [123, 104] width 26 height 15
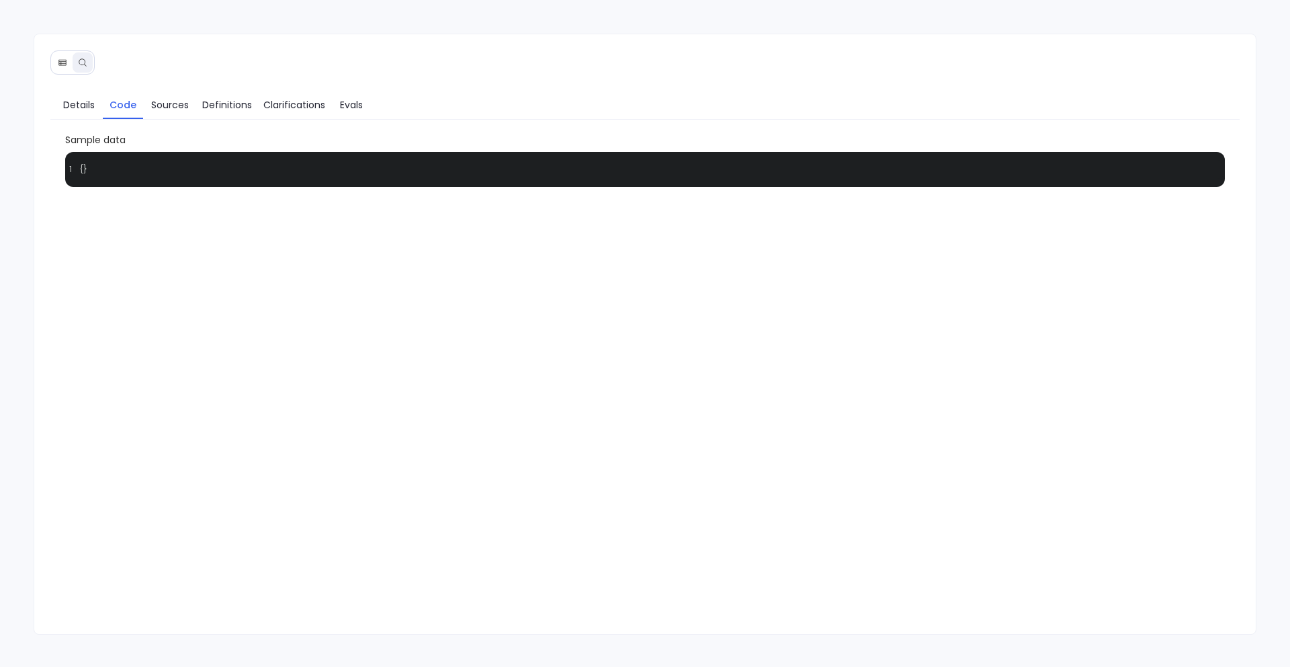
click at [56, 55] on button at bounding box center [62, 62] width 20 height 20
